Goal: Task Accomplishment & Management: Manage account settings

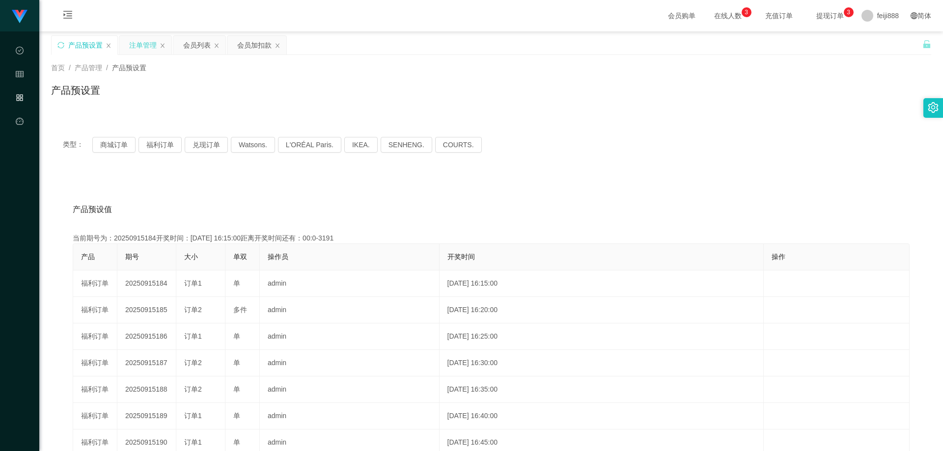
click at [148, 47] on div "注单管理" at bounding box center [143, 45] width 28 height 19
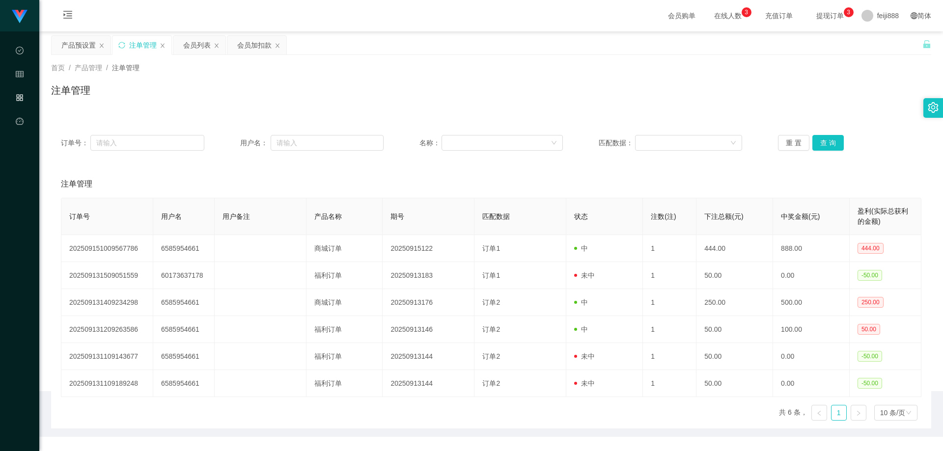
click at [579, 99] on div "注单管理" at bounding box center [491, 94] width 880 height 23
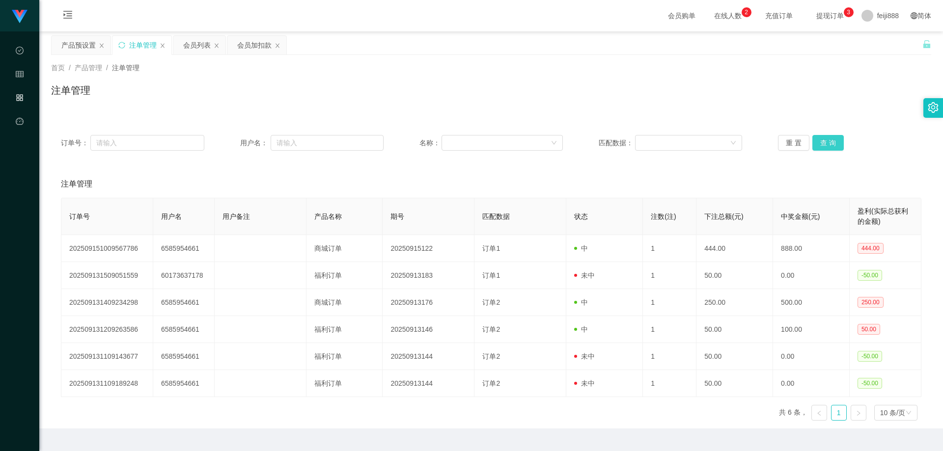
click at [830, 143] on button "查 询" at bounding box center [828, 143] width 31 height 16
drag, startPoint x: 823, startPoint y: 142, endPoint x: 807, endPoint y: 150, distance: 17.6
click at [823, 142] on button "查 询" at bounding box center [828, 143] width 31 height 16
click at [781, 144] on button "重 置" at bounding box center [793, 143] width 31 height 16
click at [692, 74] on div "首页 / 产品管理 / 注单管理 / 注单管理" at bounding box center [491, 84] width 880 height 43
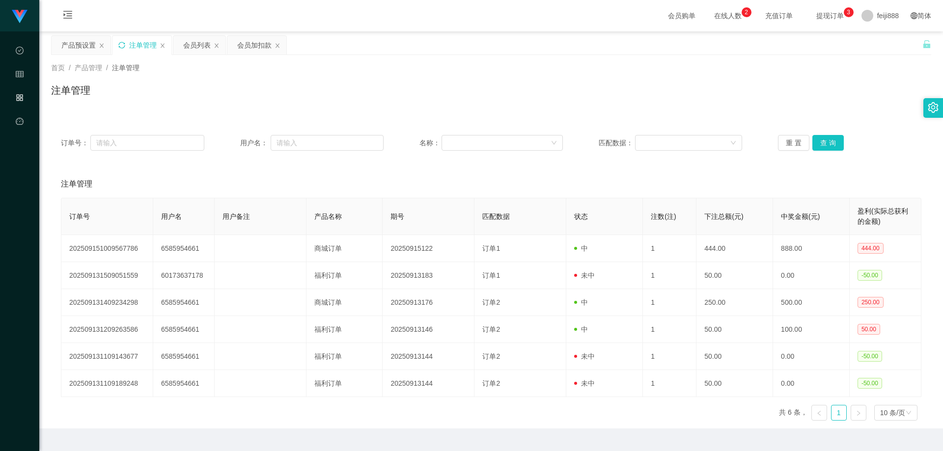
click at [124, 47] on icon "图标: sync" at bounding box center [121, 45] width 6 height 6
click at [537, 85] on div "注单管理" at bounding box center [491, 94] width 880 height 23
click at [555, 188] on div "注单管理" at bounding box center [491, 184] width 861 height 28
click at [309, 90] on div "注单管理" at bounding box center [491, 94] width 880 height 23
click at [119, 44] on icon "图标: sync" at bounding box center [121, 45] width 6 height 6
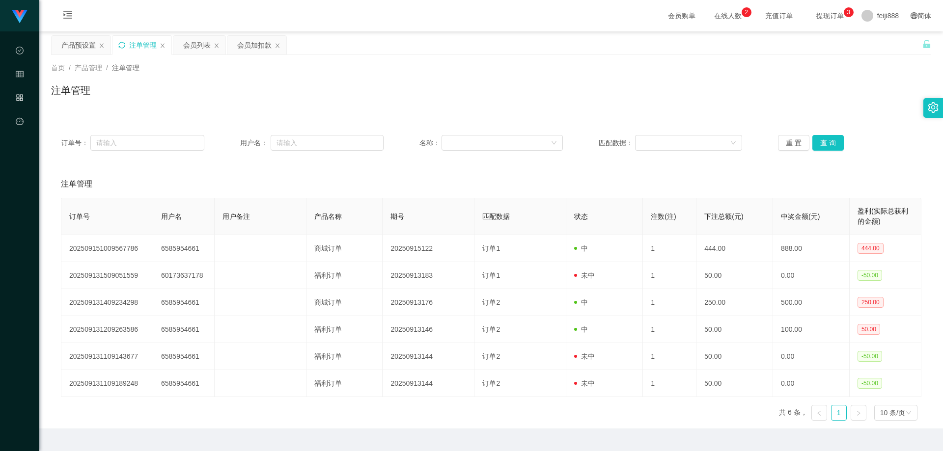
click at [393, 78] on div "首页 / 产品管理 / 注单管理 / 注单管理" at bounding box center [491, 84] width 880 height 43
click at [266, 183] on div "注单管理" at bounding box center [491, 184] width 861 height 28
click at [217, 80] on div "首页 / 产品管理 / 注单管理 / 注单管理" at bounding box center [491, 84] width 880 height 43
click at [816, 143] on button "查 询" at bounding box center [828, 143] width 31 height 16
click at [633, 81] on div "首页 / 产品管理 / 注单管理 / 注单管理" at bounding box center [491, 84] width 880 height 43
